Goal: Information Seeking & Learning: Learn about a topic

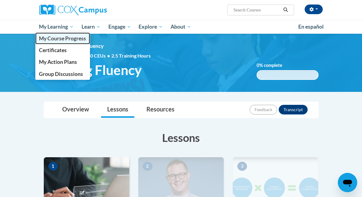
click at [59, 39] on span "My Course Progress" at bounding box center [62, 38] width 47 height 6
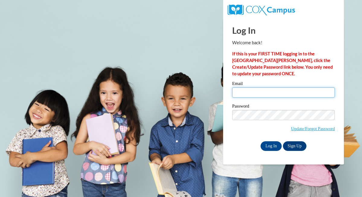
click at [253, 93] on input "Email" at bounding box center [283, 92] width 103 height 10
type input "chris.damico@traverschool.org"
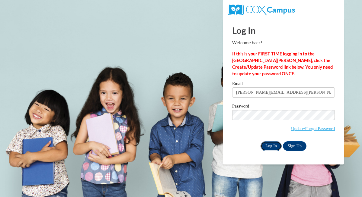
click at [274, 144] on input "Log In" at bounding box center [270, 146] width 21 height 10
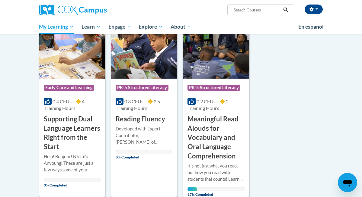
scroll to position [99, 0]
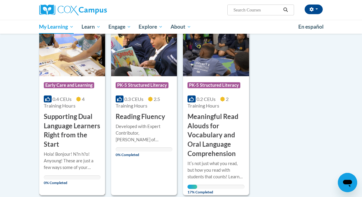
click at [69, 126] on h3 "Supporting Dual Language Learners Right from the Start" at bounding box center [72, 130] width 57 height 37
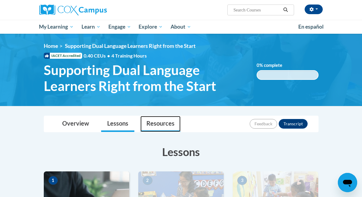
click at [156, 126] on link "Resources" at bounding box center [160, 124] width 40 height 16
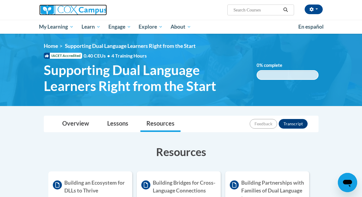
click at [64, 10] on img at bounding box center [73, 10] width 68 height 11
